Goal: Information Seeking & Learning: Learn about a topic

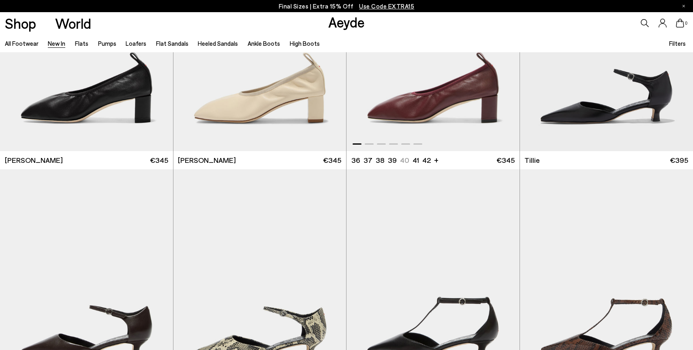
scroll to position [1881, 0]
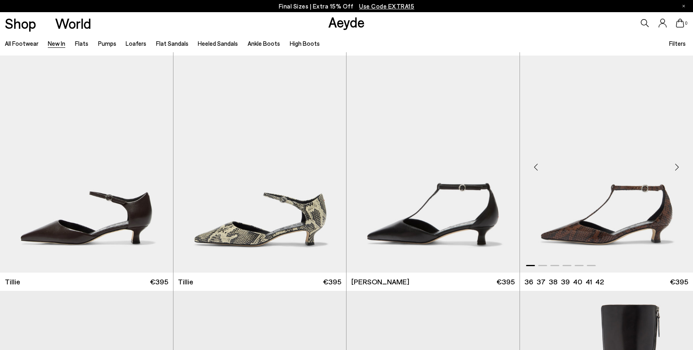
click at [537, 168] on div "Previous slide" at bounding box center [536, 167] width 24 height 24
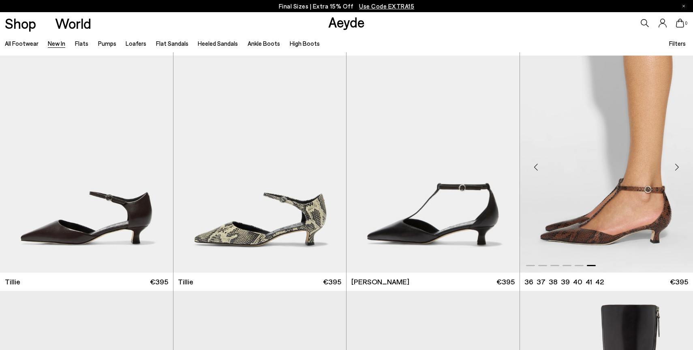
click at [537, 168] on div "Previous slide" at bounding box center [536, 167] width 24 height 24
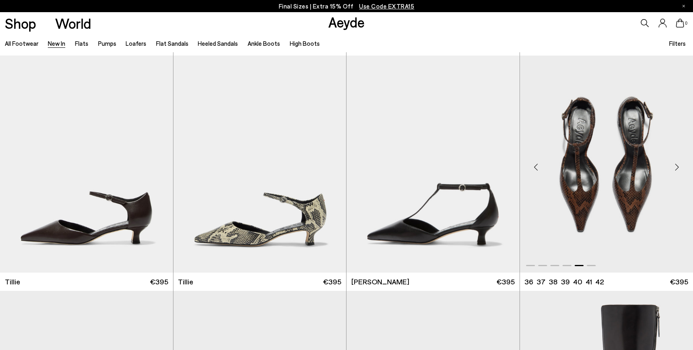
click at [537, 168] on div "Previous slide" at bounding box center [536, 167] width 24 height 24
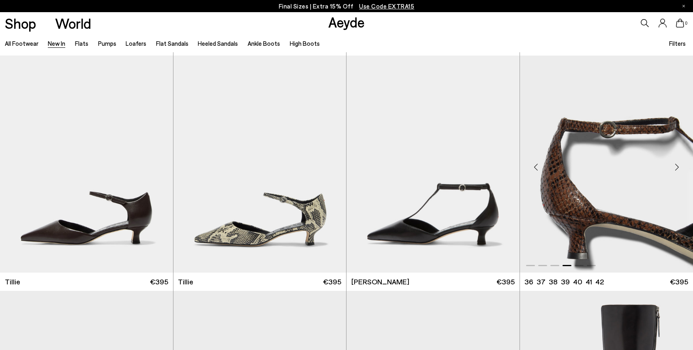
click at [537, 168] on div "Previous slide" at bounding box center [536, 167] width 24 height 24
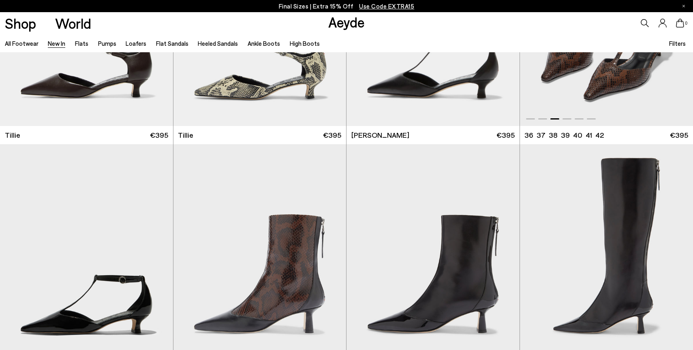
scroll to position [2150, 0]
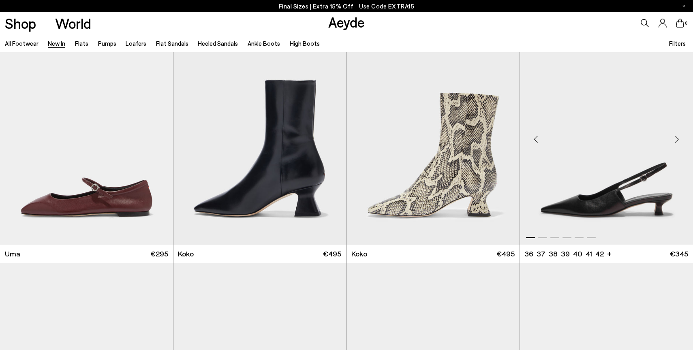
scroll to position [4498, 0]
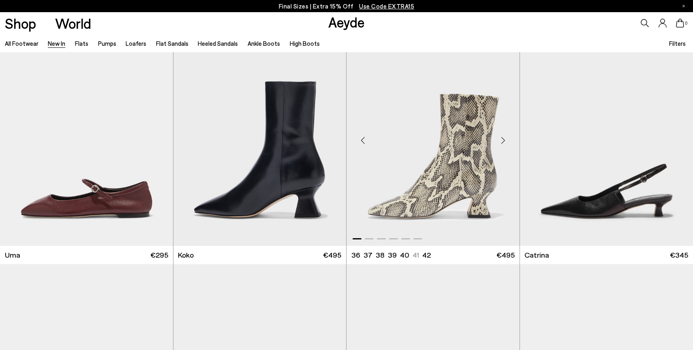
click at [505, 139] on div "Next slide" at bounding box center [503, 140] width 24 height 24
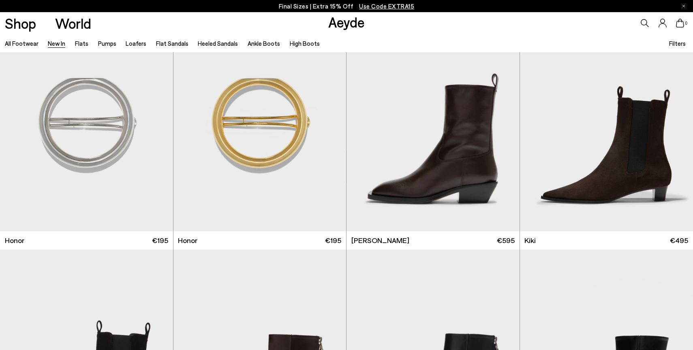
scroll to position [6632, 0]
click at [502, 124] on div "Next slide" at bounding box center [503, 126] width 24 height 24
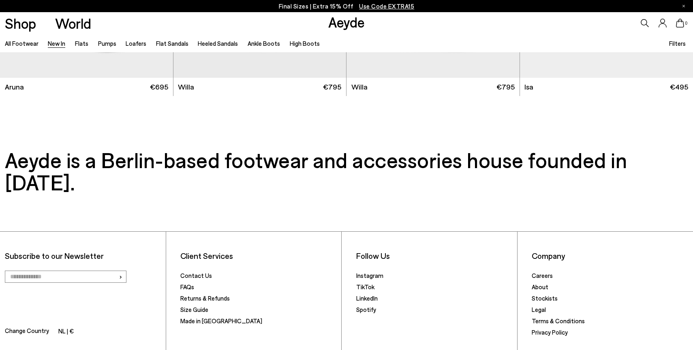
scroll to position [7974, 0]
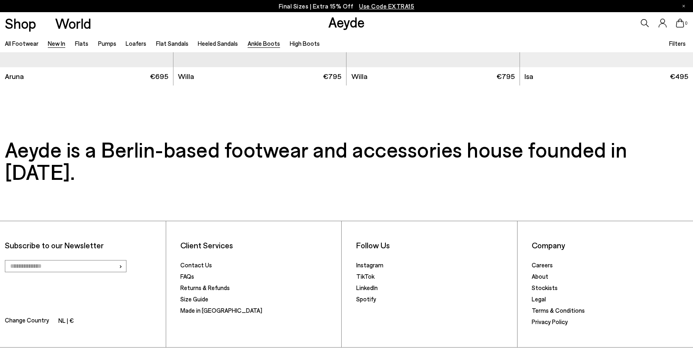
click at [250, 41] on link "Ankle Boots" at bounding box center [264, 43] width 32 height 7
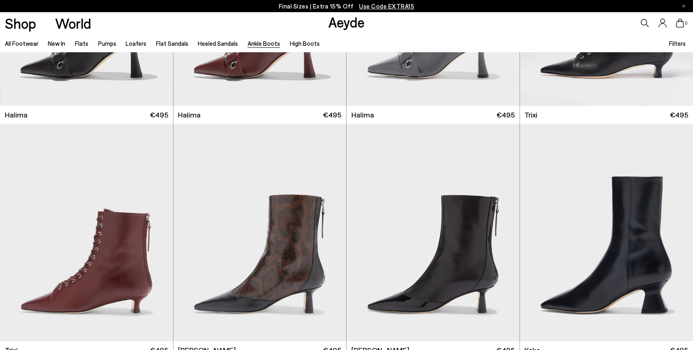
scroll to position [383, 0]
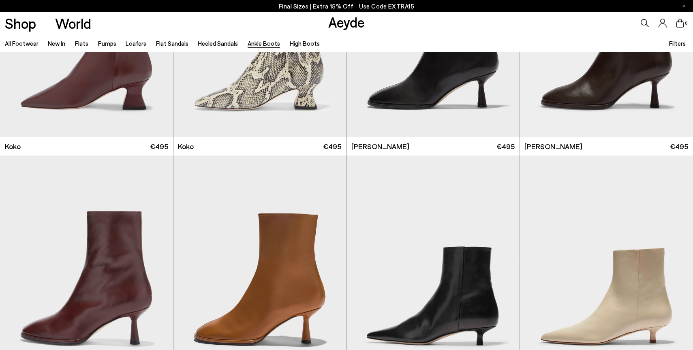
scroll to position [568, 0]
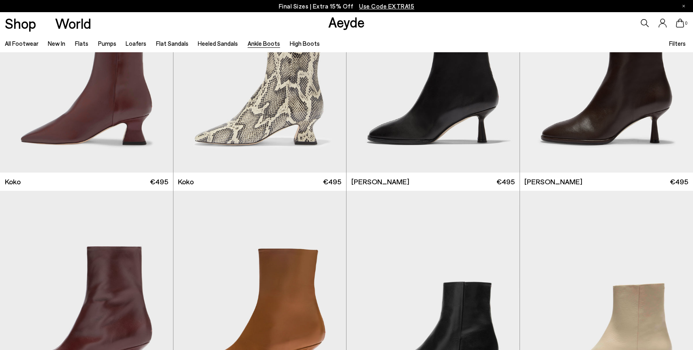
click at [375, 3] on span "Use Code EXTRA15" at bounding box center [386, 5] width 55 height 7
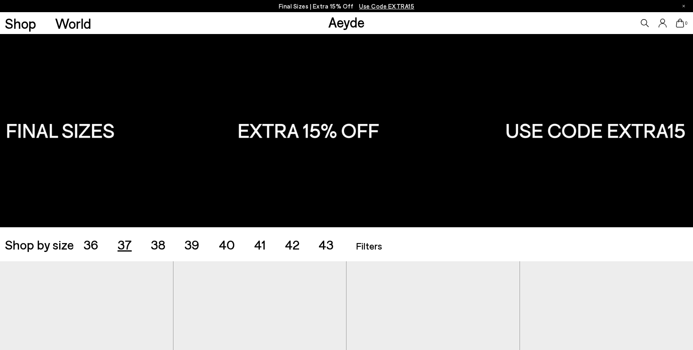
click at [128, 244] on span "37" at bounding box center [125, 244] width 14 height 15
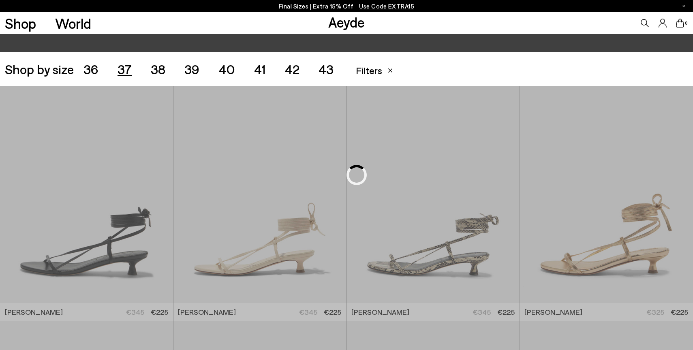
scroll to position [193, 0]
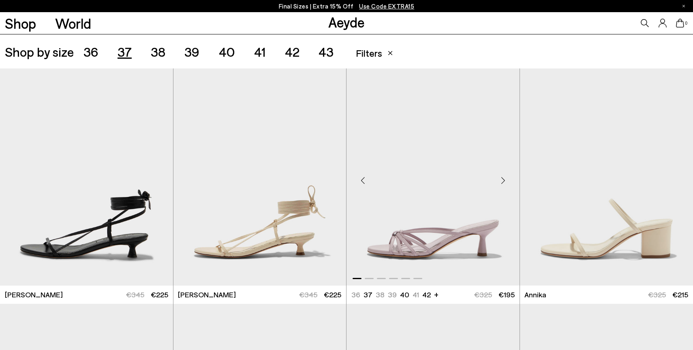
scroll to position [574, 0]
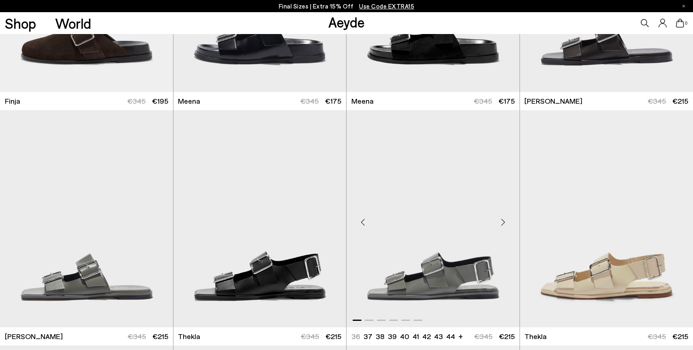
scroll to position [2242, 0]
